Goal: Information Seeking & Learning: Learn about a topic

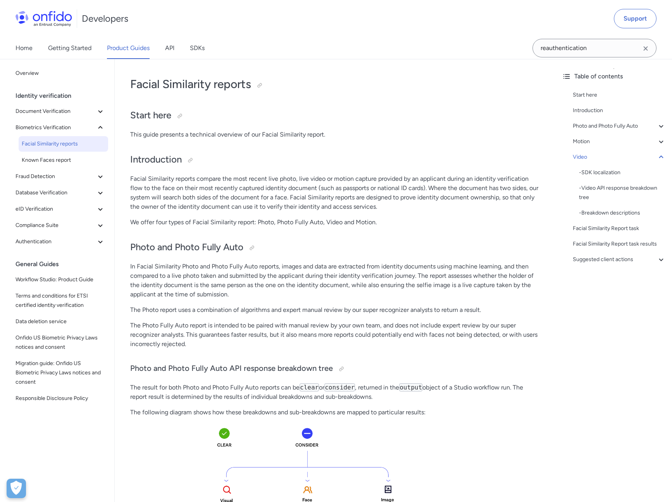
scroll to position [1695, 0]
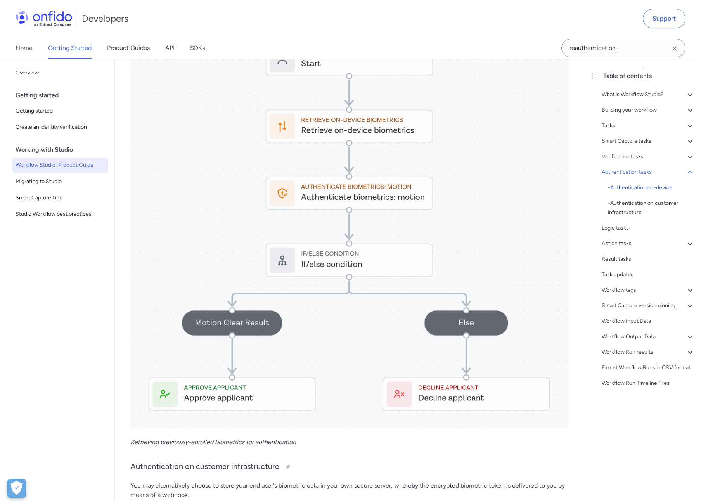
scroll to position [8583, 0]
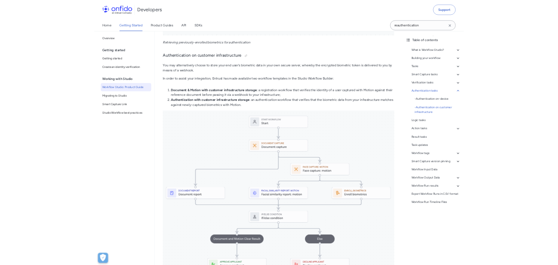
scroll to position [8457, 0]
